Goal: Check status

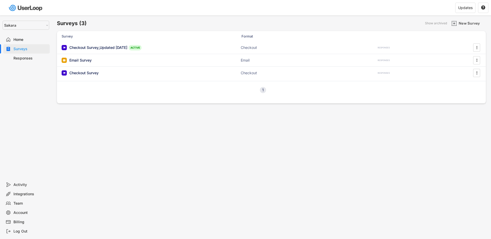
select select ""1348695171700984260__LOOKUP__1738690947652x614414021739539700""
click at [219, 52] on div "Checkout Survey_Updated [DATE] ACTIVE Checkout 2039 RESPONSES " at bounding box center [271, 47] width 429 height 13
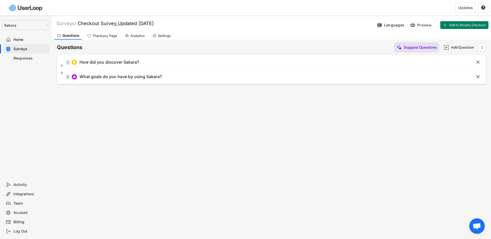
click at [138, 37] on div "Analytics" at bounding box center [137, 36] width 14 height 4
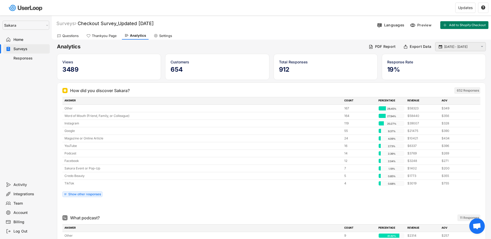
click at [480, 50] on div " [DATE] - [DATE] " at bounding box center [460, 46] width 51 height 9
click at [478, 47] on div " [DATE] - [DATE] " at bounding box center [460, 46] width 51 height 9
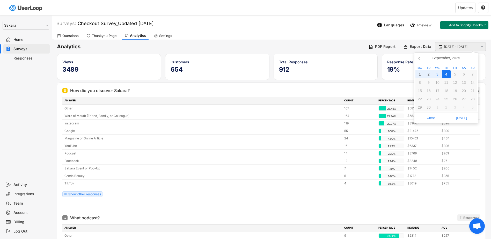
click at [454, 48] on input "[DATE] - [DATE]" at bounding box center [461, 46] width 34 height 5
click at [420, 58] on icon at bounding box center [419, 58] width 8 height 8
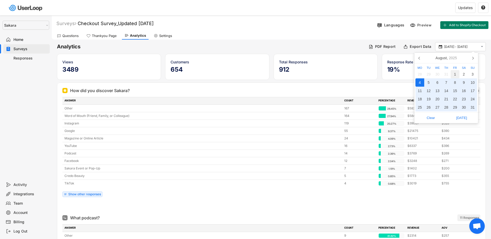
click at [457, 73] on div "1" at bounding box center [454, 74] width 9 height 8
click at [474, 107] on div "31" at bounding box center [472, 107] width 9 height 8
type input "[DATE] - [DATE]"
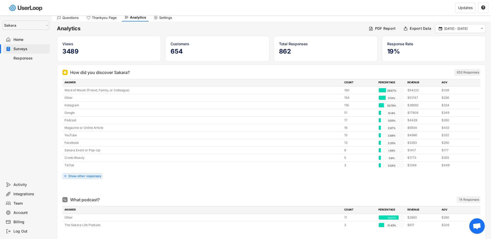
scroll to position [26, 0]
